Goal: Transaction & Acquisition: Purchase product/service

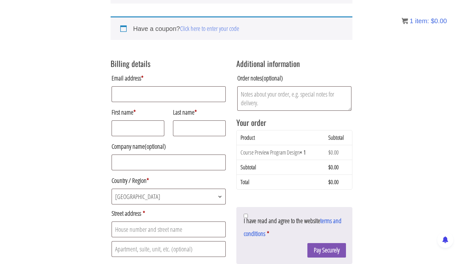
scroll to position [71, 0]
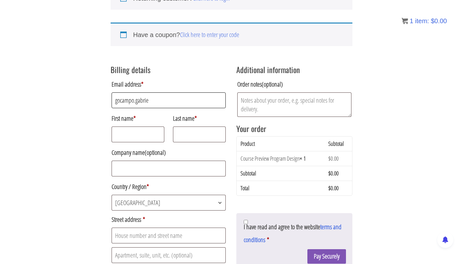
type input "gocampo.[PERSON_NAME]"
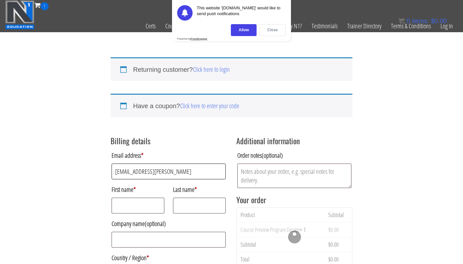
type input "gocampo.gabriel@gmail.con"
click at [271, 31] on div "Close" at bounding box center [272, 30] width 27 height 12
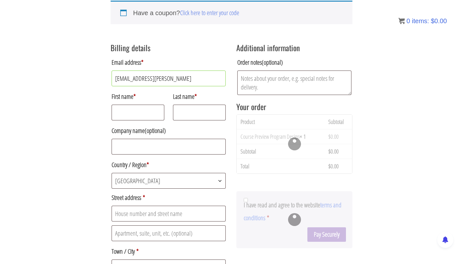
scroll to position [103, 0]
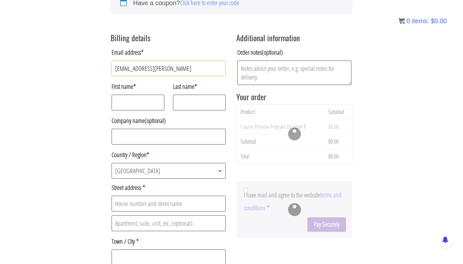
click at [345, 161] on div at bounding box center [295, 134] width 116 height 59
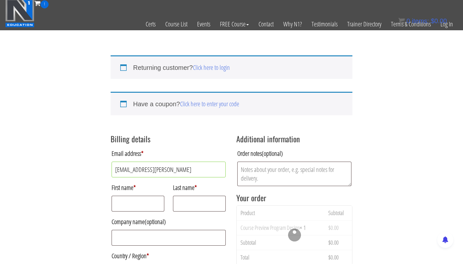
scroll to position [0, 0]
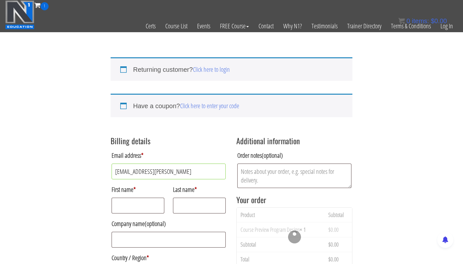
click at [45, 6] on span "1" at bounding box center [45, 6] width 8 height 8
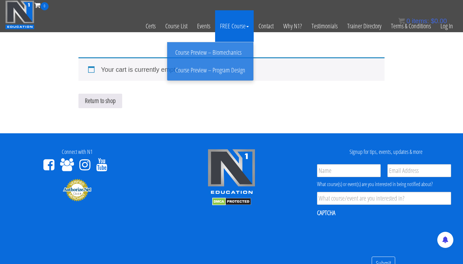
click at [233, 27] on link "FREE Course" at bounding box center [234, 26] width 39 height 32
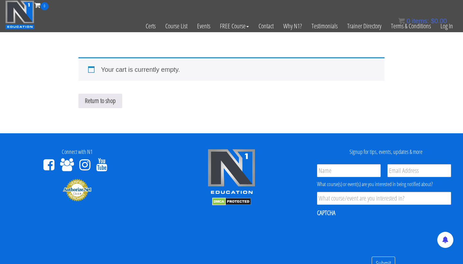
click at [365, 152] on h4 "Signup for tips, events, updates & more" at bounding box center [386, 152] width 145 height 6
